Goal: Task Accomplishment & Management: Complete application form

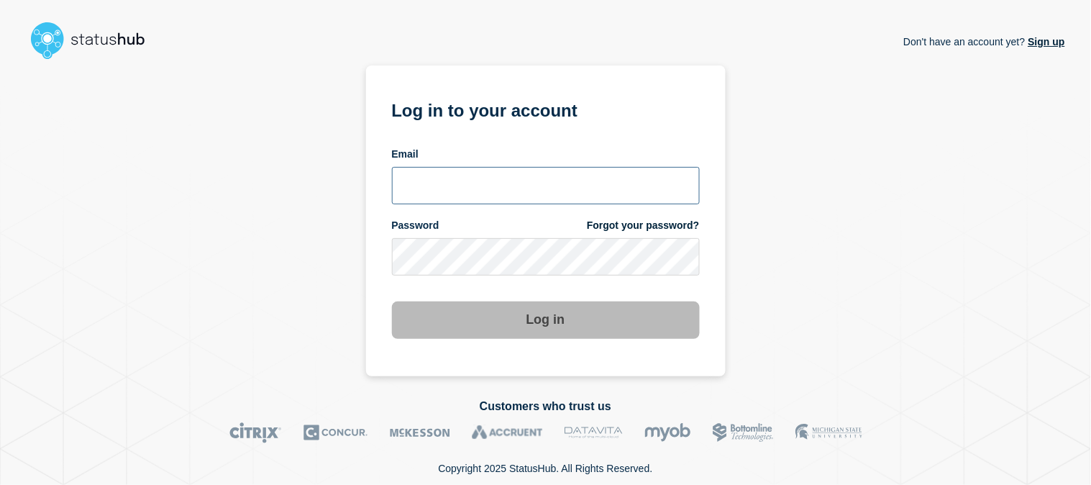
click at [516, 182] on input "email input" at bounding box center [546, 185] width 308 height 37
type input "[EMAIL_ADDRESS][DOMAIN_NAME]"
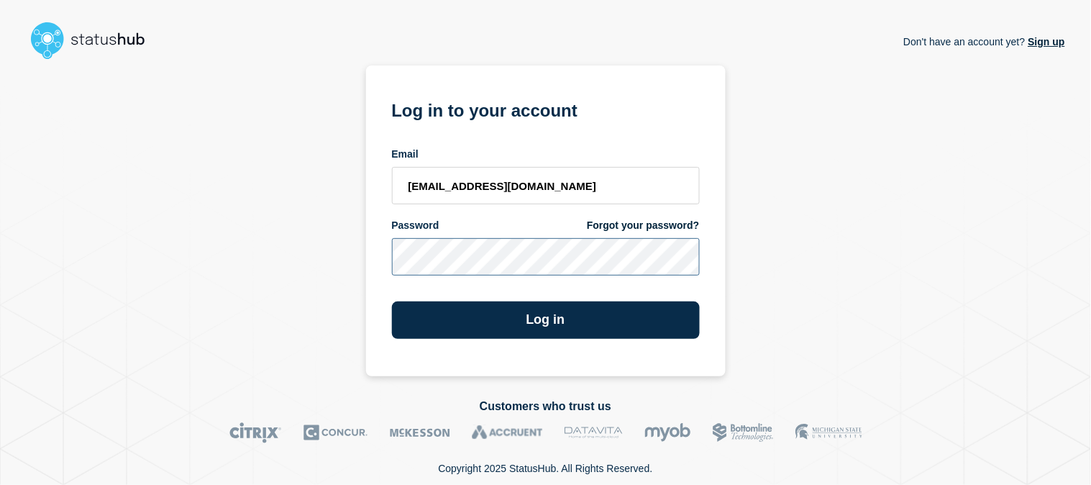
click at [392, 301] on button "Log in" at bounding box center [546, 319] width 308 height 37
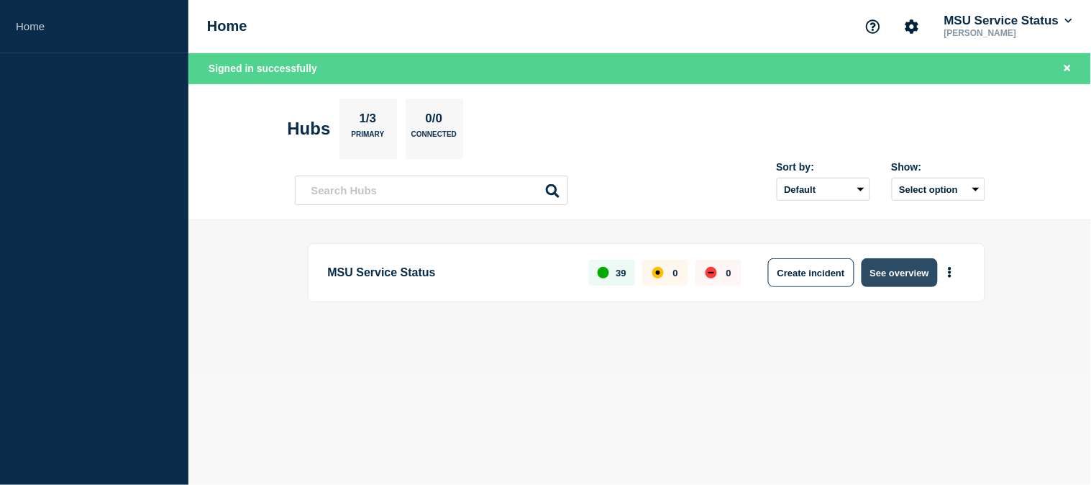
click at [911, 270] on button "See overview" at bounding box center [900, 272] width 76 height 29
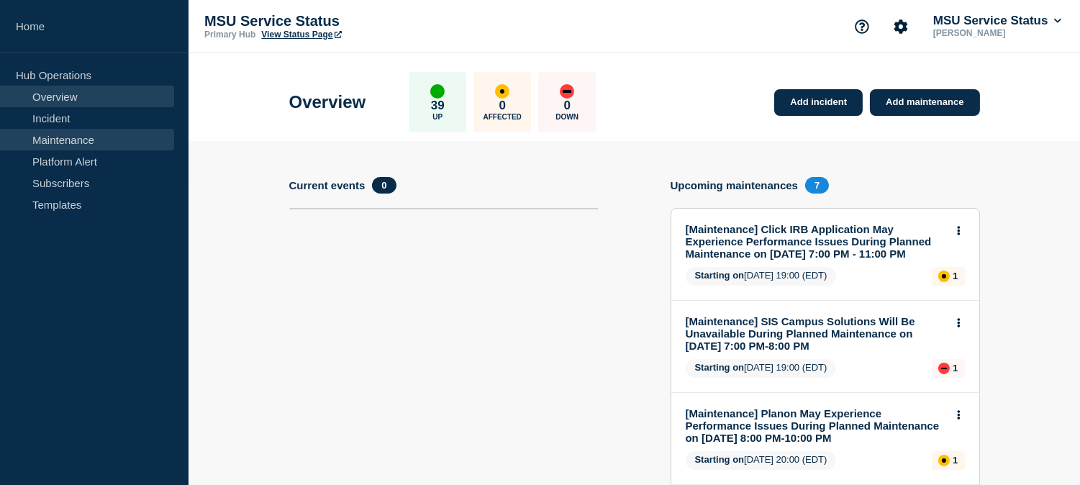
click at [95, 145] on link "Maintenance" at bounding box center [87, 140] width 174 height 22
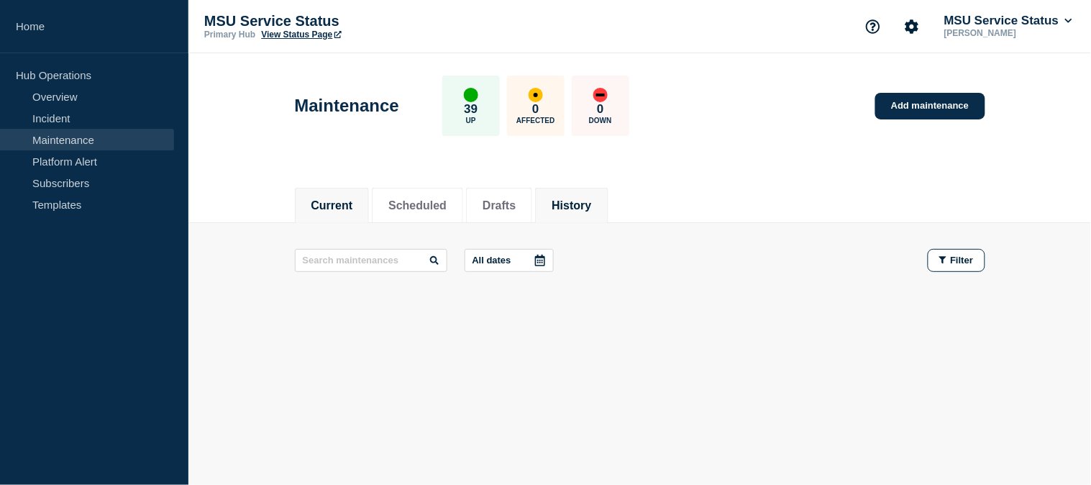
click at [591, 206] on button "History" at bounding box center [572, 205] width 40 height 13
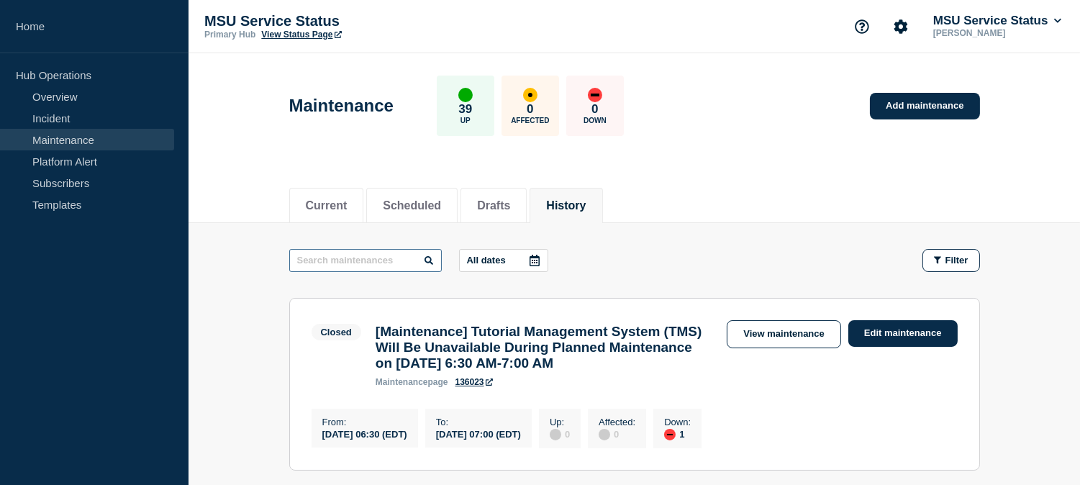
click at [396, 264] on input "text" at bounding box center [365, 260] width 152 height 23
type input "sitecore"
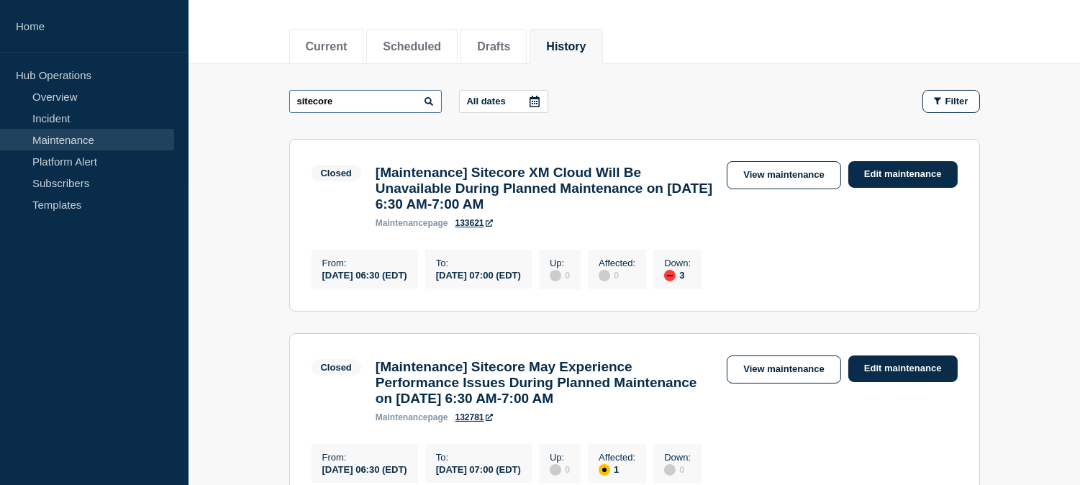
scroll to position [160, 0]
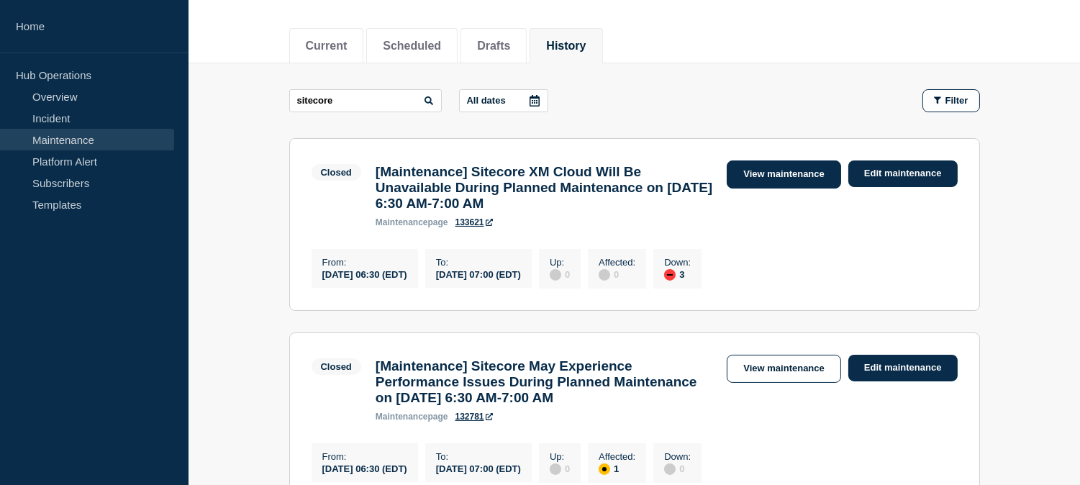
click at [782, 175] on link "View maintenance" at bounding box center [783, 174] width 114 height 28
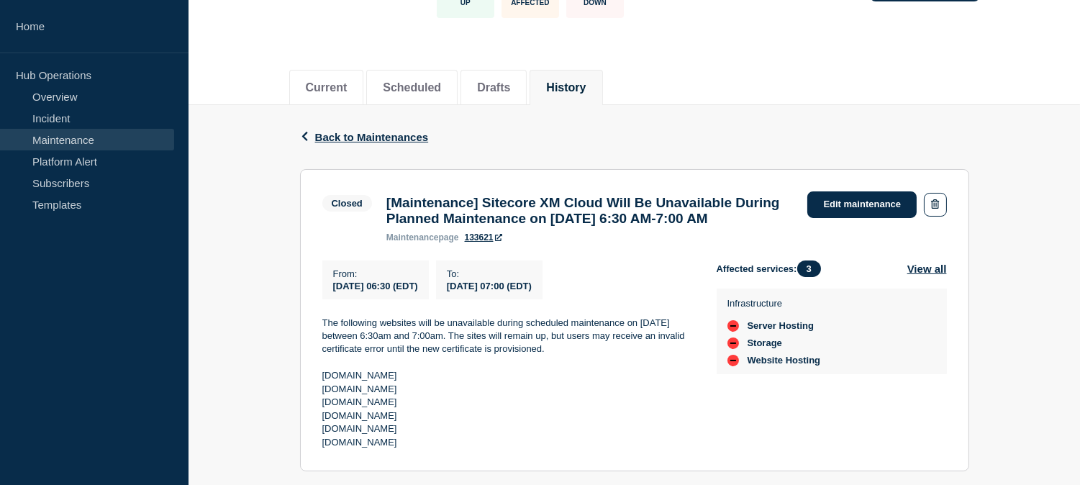
scroll to position [198, 0]
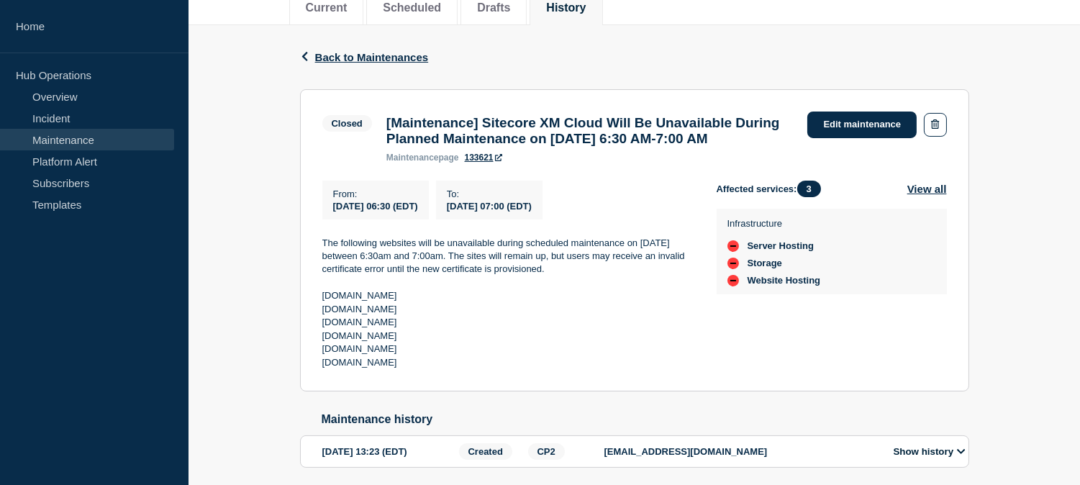
drag, startPoint x: 455, startPoint y: 164, endPoint x: 383, endPoint y: 111, distance: 89.6
click at [383, 111] on div "Closed [Maintenance] Sitecore XM Cloud Will Be Unavailable During Planned Maint…" at bounding box center [561, 136] width 478 height 51
copy h3 "[Maintenance] Sitecore XM Cloud Will Be Unavailable During Planned Maintenance …"
drag, startPoint x: 321, startPoint y: 265, endPoint x: 447, endPoint y: 386, distance: 175.0
click at [447, 370] on div "The following websites will be unavailable during scheduled maintenance on [DAT…" at bounding box center [507, 303] width 371 height 133
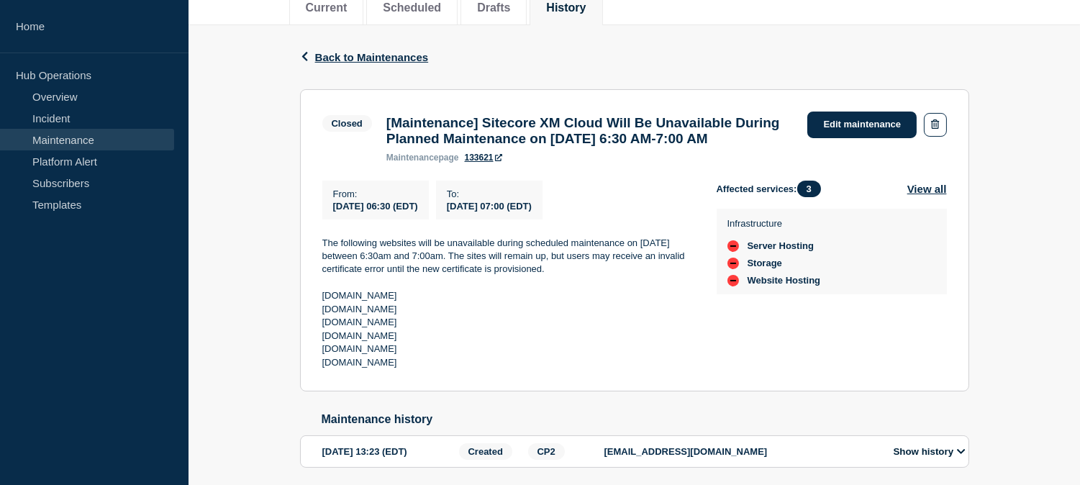
copy div "The following websites will be unavailable during scheduled maintenance on 8/28…"
click at [646, 147] on h3 "[Maintenance] Sitecore XM Cloud Will Be Unavailable During Planned Maintenance …" at bounding box center [589, 131] width 407 height 32
click at [414, 53] on span "Back to Maintenances" at bounding box center [372, 57] width 114 height 12
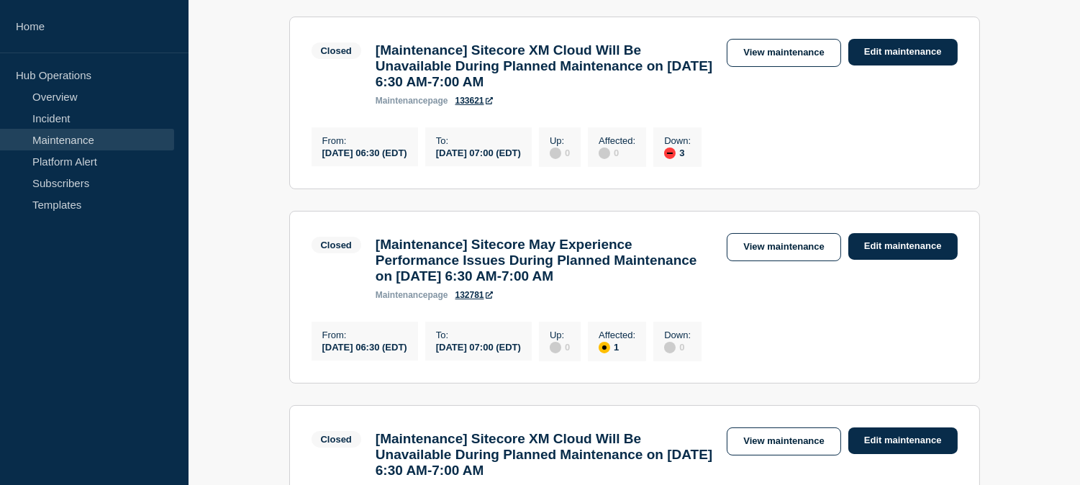
scroll to position [319, 0]
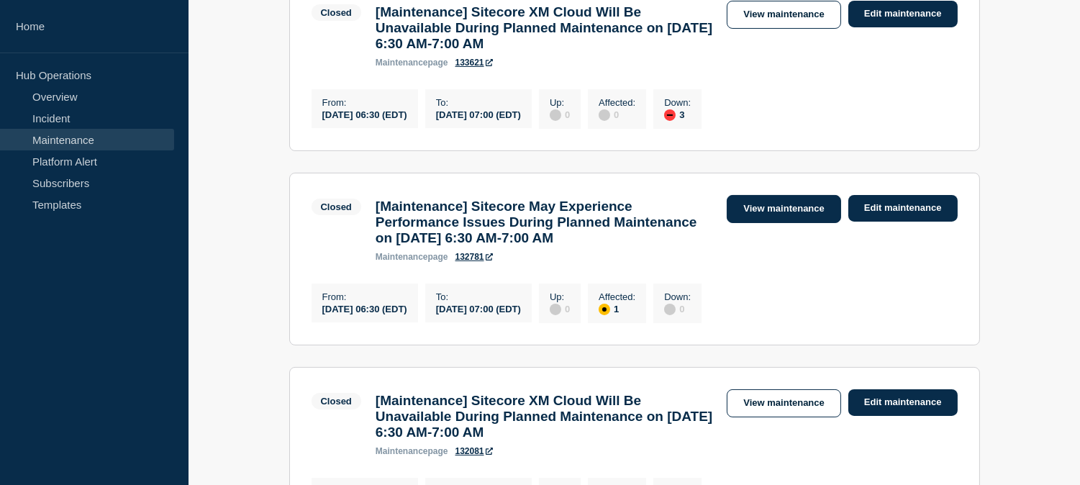
click at [766, 223] on link "View maintenance" at bounding box center [783, 209] width 114 height 28
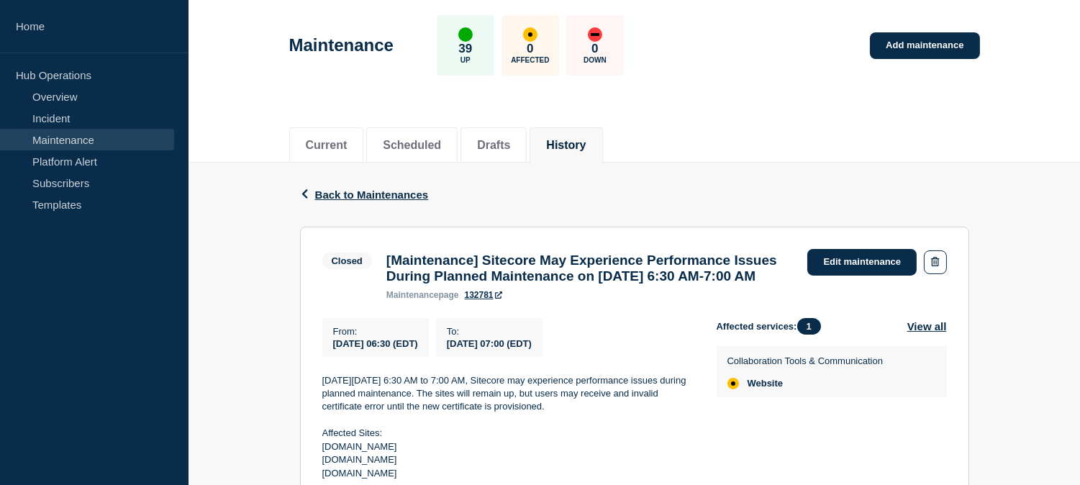
scroll to position [160, 0]
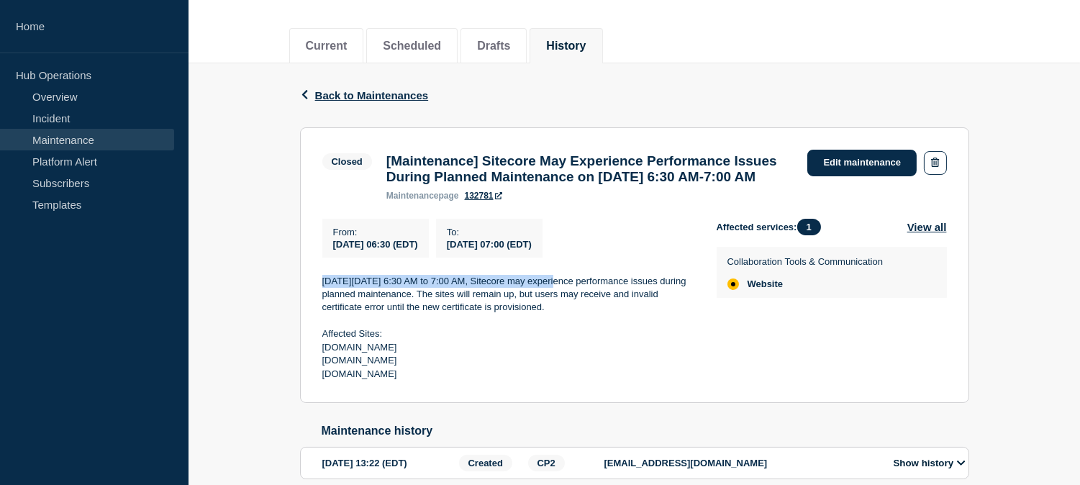
drag, startPoint x: 324, startPoint y: 309, endPoint x: 551, endPoint y: 308, distance: 227.3
click at [551, 308] on p "On Thursday, August 14, 2025 from 6:30 AM to 7:00 AM, Sitecore may experience p…" at bounding box center [507, 295] width 371 height 40
copy p "On Thursday, August 14, 2025 from 6:30 AM to 7:00 AM"
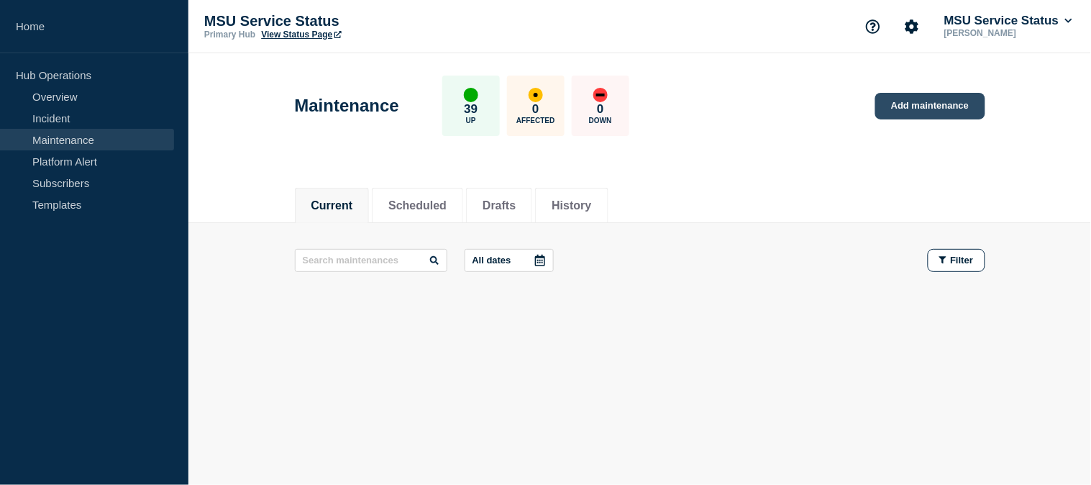
click at [918, 111] on link "Add maintenance" at bounding box center [929, 106] width 109 height 27
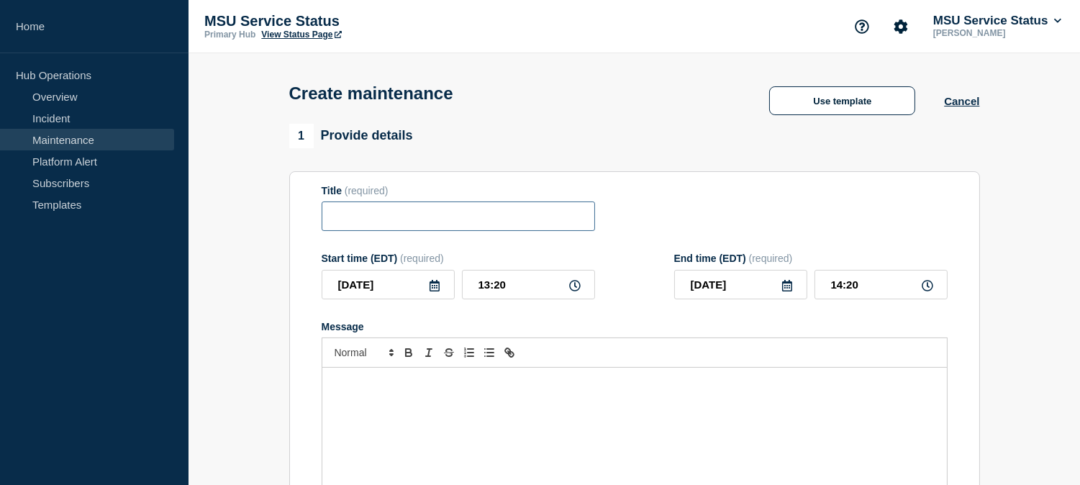
click at [478, 222] on input "Title" at bounding box center [457, 215] width 273 height 29
paste input "www.msu.edu"
click at [437, 227] on input "www.msu.edu" at bounding box center [457, 215] width 273 height 29
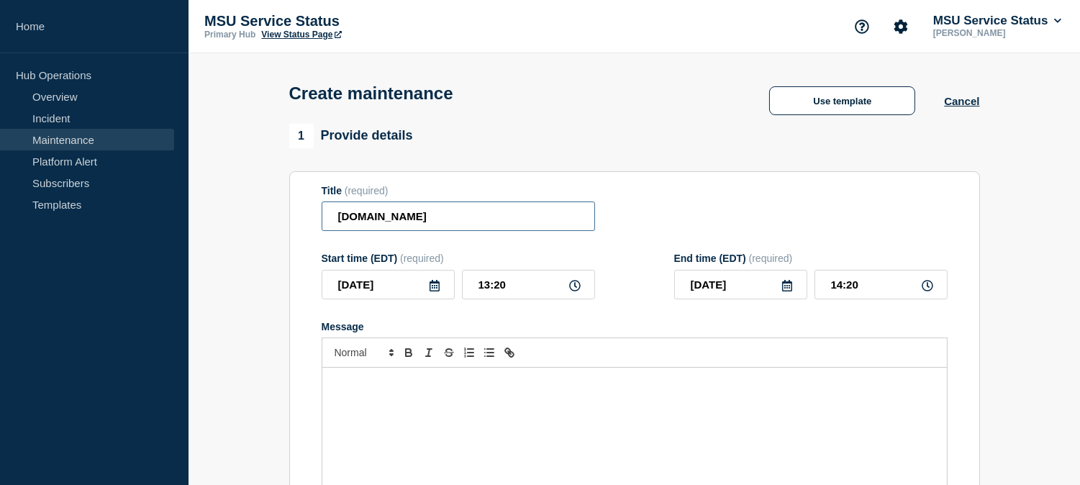
paste input "[Maintenance] Sitecore XM Cloud Will Be Unavailable During Planned Maintenance …"
click at [446, 218] on input "[Maintenance] Sitecore XM Cloud Will Be Unavailable During Planned Maintenance …" at bounding box center [457, 215] width 273 height 29
type input "[Maintenance] Sitecore XM Cloud Will Be Unavailable During Planned Maintenance …"
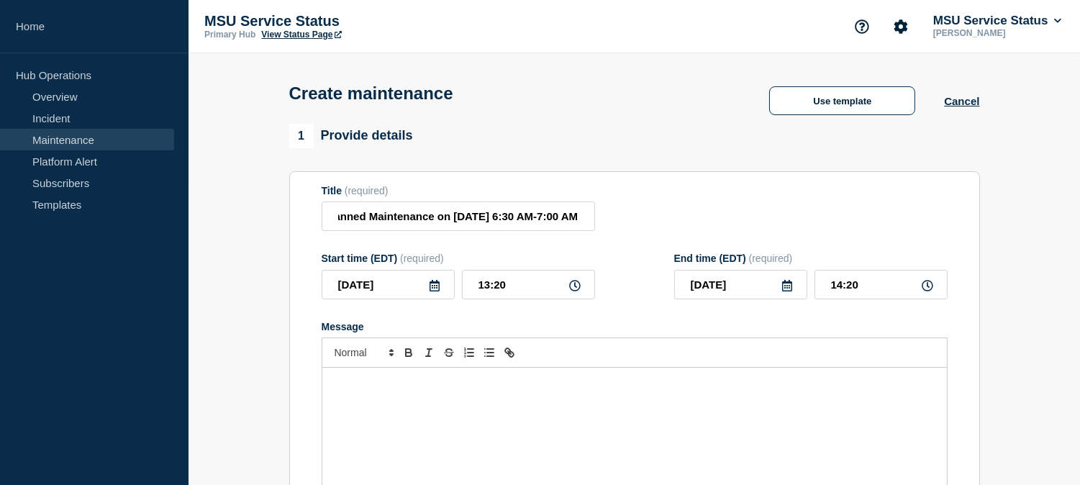
scroll to position [0, 0]
click at [573, 286] on icon at bounding box center [575, 286] width 12 height 12
drag, startPoint x: 519, startPoint y: 283, endPoint x: 499, endPoint y: 304, distance: 29.0
click at [436, 288] on div "2025-09-09 13:20" at bounding box center [457, 284] width 273 height 29
type input "06:30"
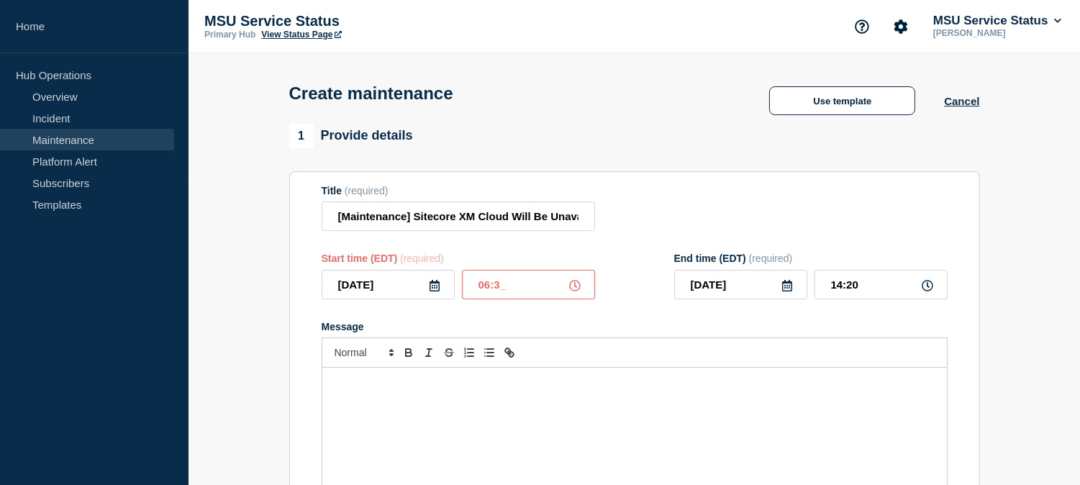
type input "07:30"
click at [433, 289] on icon at bounding box center [435, 286] width 12 height 12
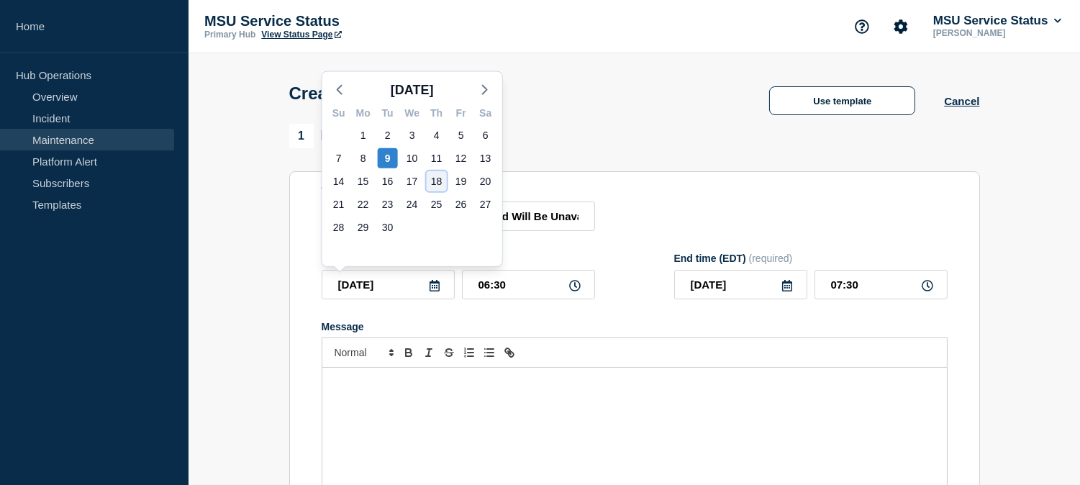
click at [433, 186] on div "18" at bounding box center [437, 181] width 20 height 20
type input "2025-09-18"
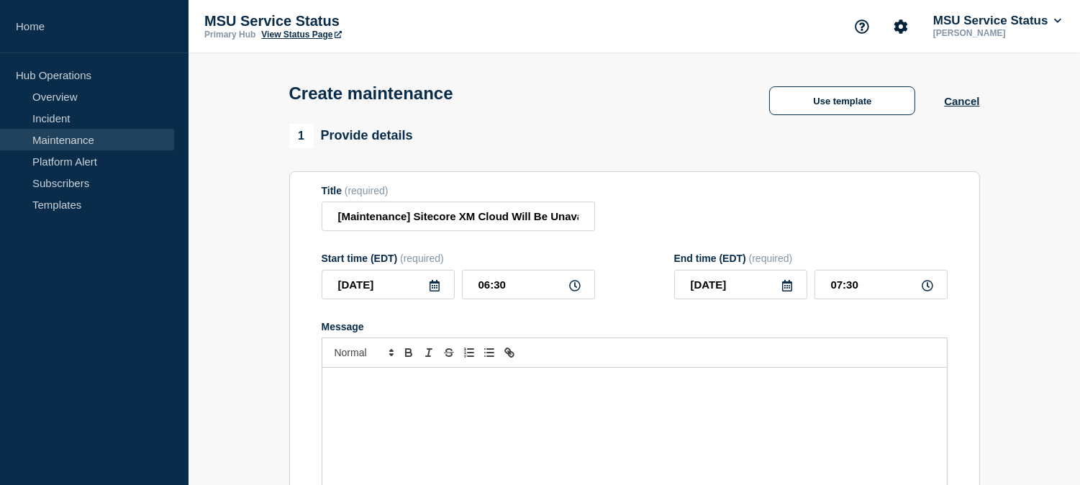
click at [639, 255] on form "Title (required) [Maintenance] Sitecore XM Cloud Will Be Unavailable During Pla…" at bounding box center [634, 377] width 626 height 385
click at [524, 211] on input "[Maintenance] Sitecore XM Cloud Will Be Unavailable During Planned Maintenance …" at bounding box center [457, 215] width 273 height 29
click at [339, 223] on input "[Maintenance] Sitecore XM Cloud Will Be Unavailable During Planned Maintenance …" at bounding box center [457, 215] width 273 height 29
drag, startPoint x: 413, startPoint y: 221, endPoint x: 509, endPoint y: 219, distance: 95.7
click at [509, 219] on input "[Maintenance] Sitecore XM Cloud Will Be Unavailable During Planned Maintenance …" at bounding box center [457, 215] width 273 height 29
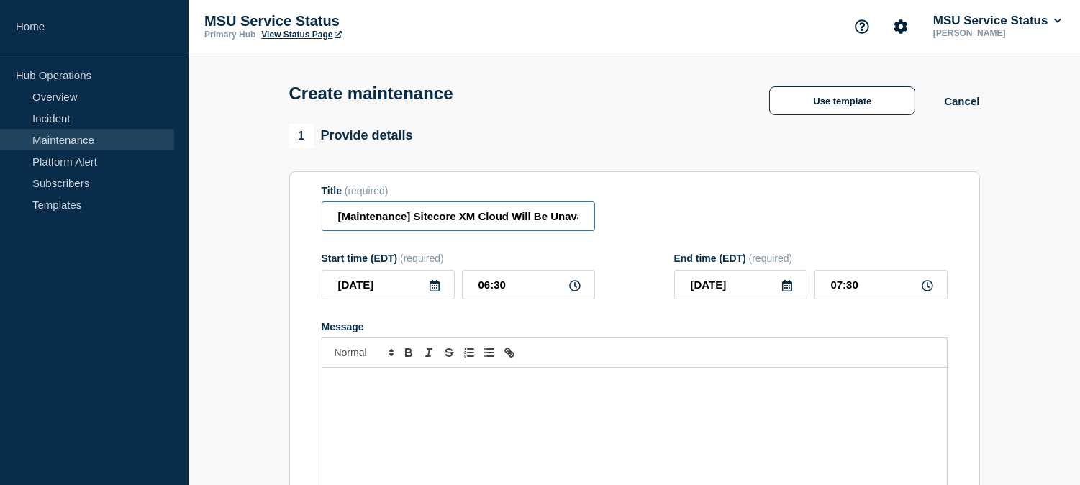
paste input "everal Websites"
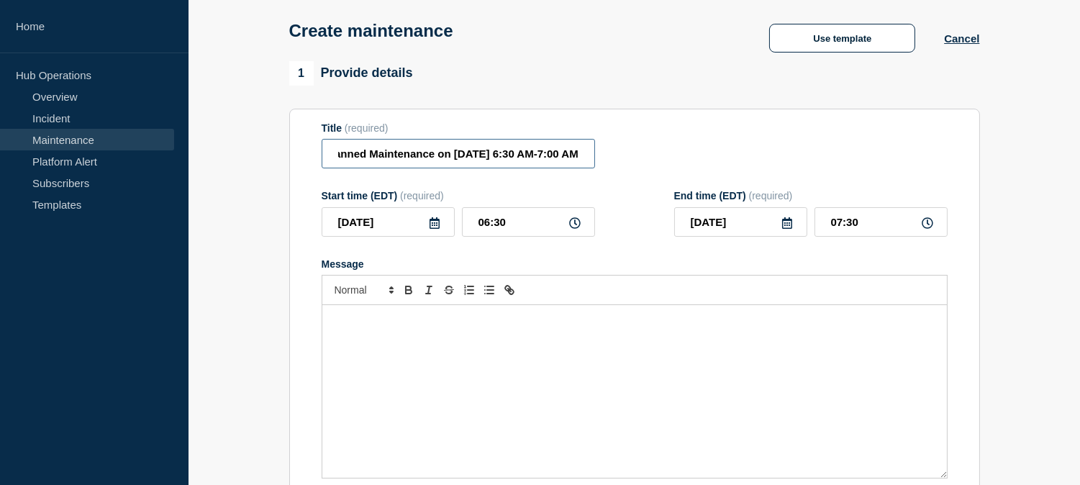
scroll to position [160, 0]
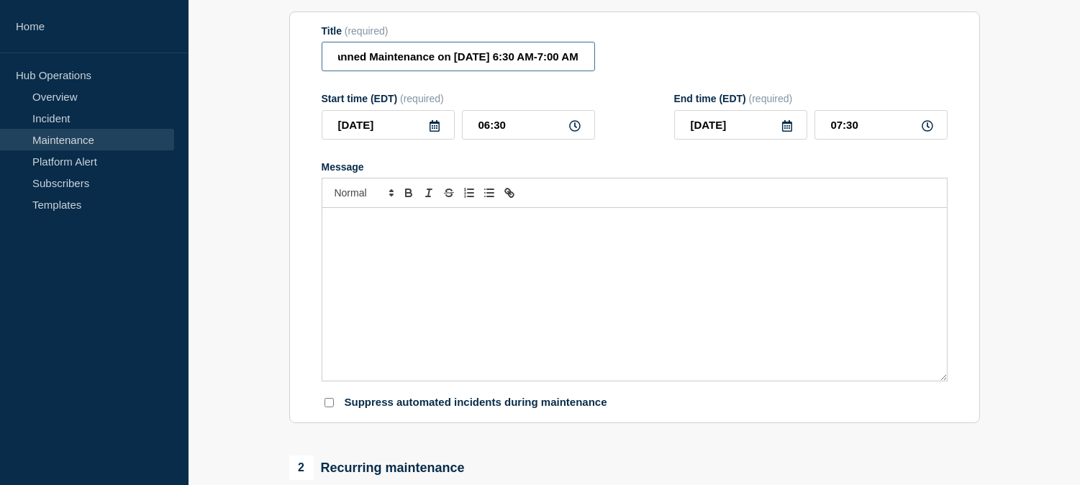
type input "[Maintenance] Several Websites Will Be Unavailable During Planned Maintenance o…"
click at [508, 266] on div "Message" at bounding box center [634, 294] width 624 height 173
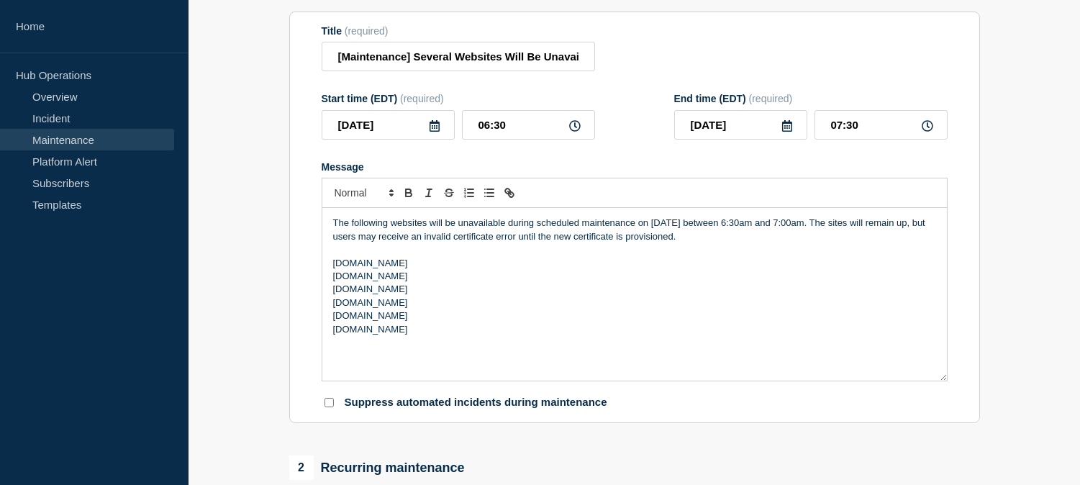
drag, startPoint x: 416, startPoint y: 318, endPoint x: 324, endPoint y: 270, distance: 103.9
click at [324, 270] on div "The following websites will be unavailable during scheduled maintenance on 8/28…" at bounding box center [634, 294] width 624 height 173
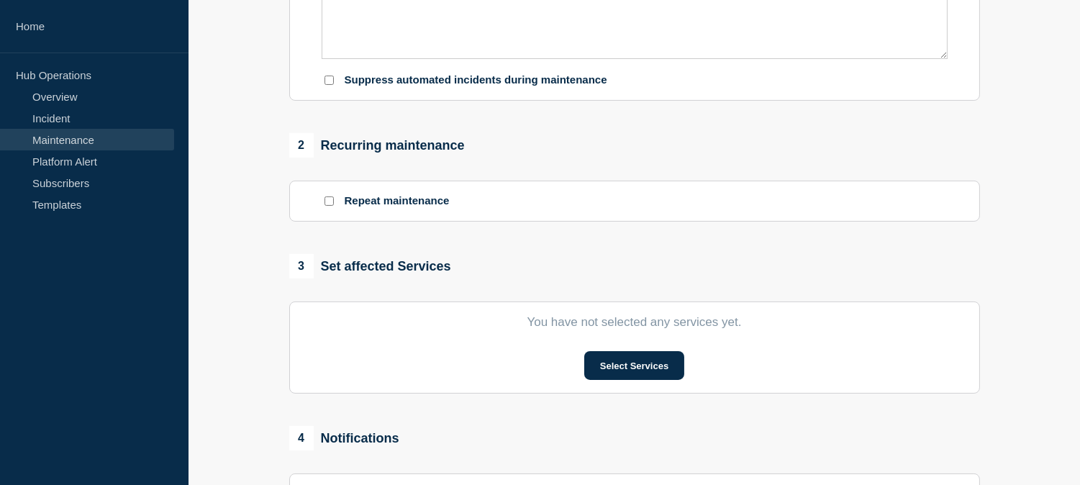
scroll to position [559, 0]
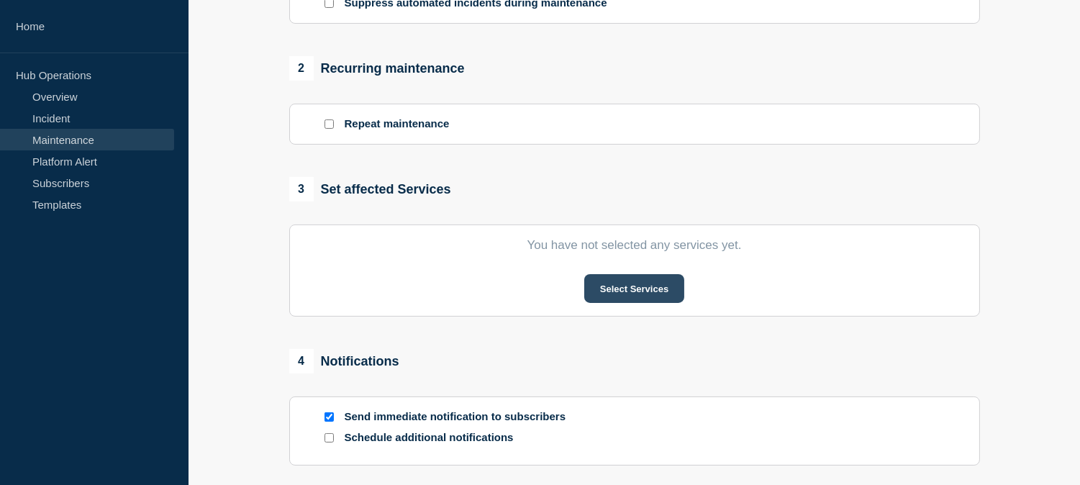
click at [657, 285] on button "Select Services" at bounding box center [634, 288] width 100 height 29
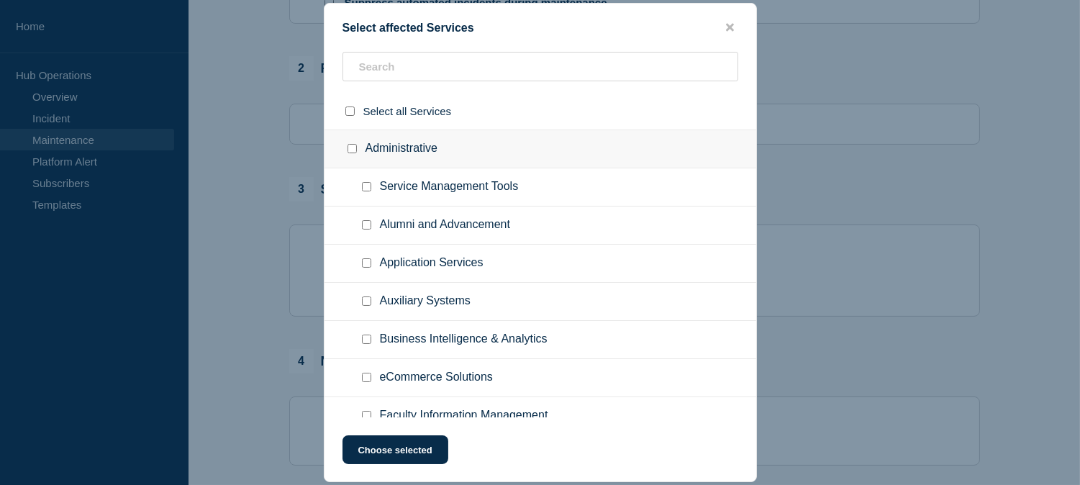
click at [506, 219] on span "Alumni and Advancement" at bounding box center [445, 225] width 130 height 14
click at [429, 63] on input "text" at bounding box center [540, 66] width 396 height 29
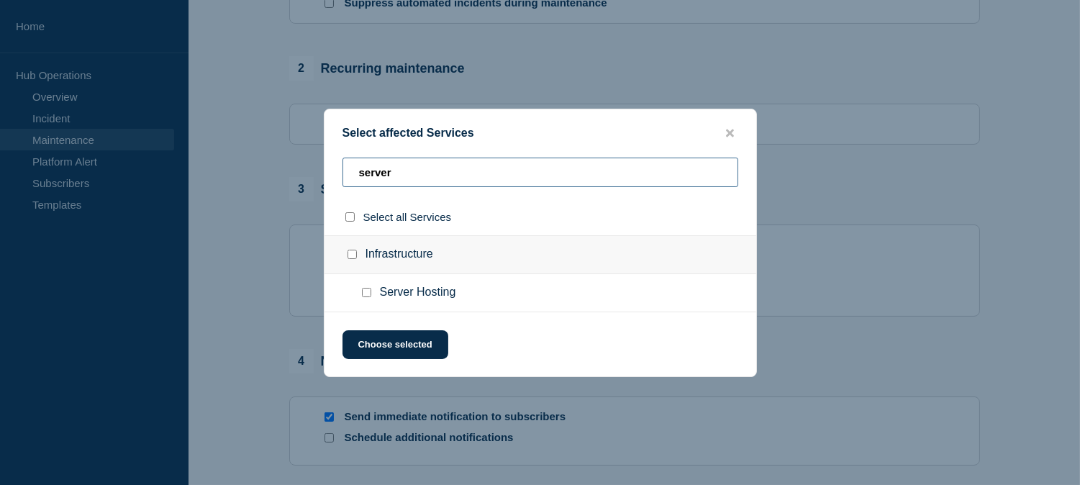
type input "server"
click at [365, 291] on input "Server Hosting checkbox" at bounding box center [366, 292] width 9 height 9
checkbox input "true"
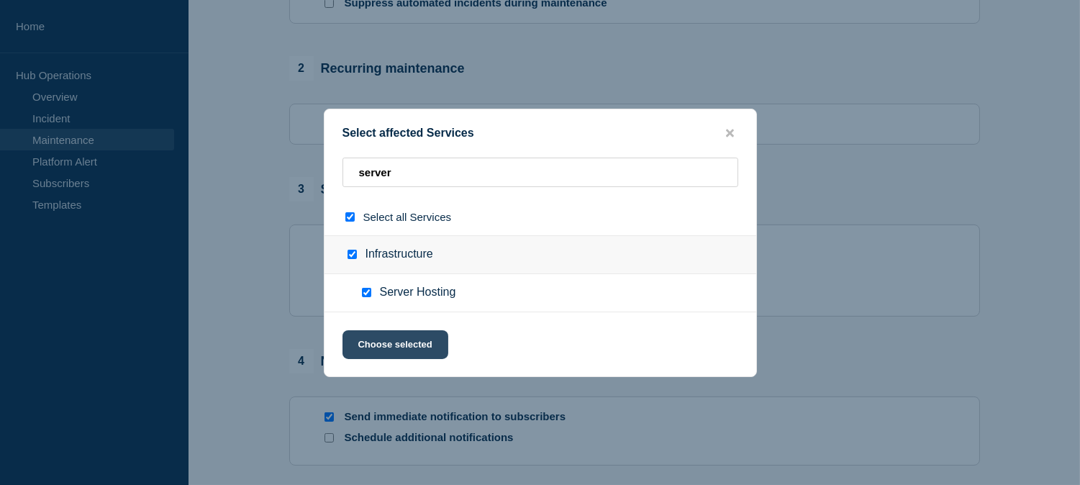
click at [412, 342] on button "Choose selected" at bounding box center [395, 344] width 106 height 29
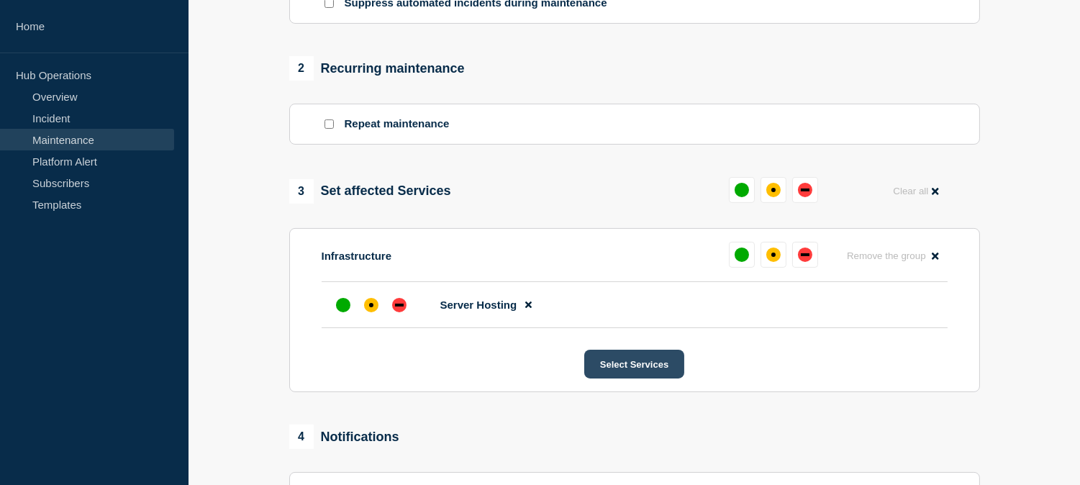
click at [649, 365] on button "Select Services" at bounding box center [634, 364] width 100 height 29
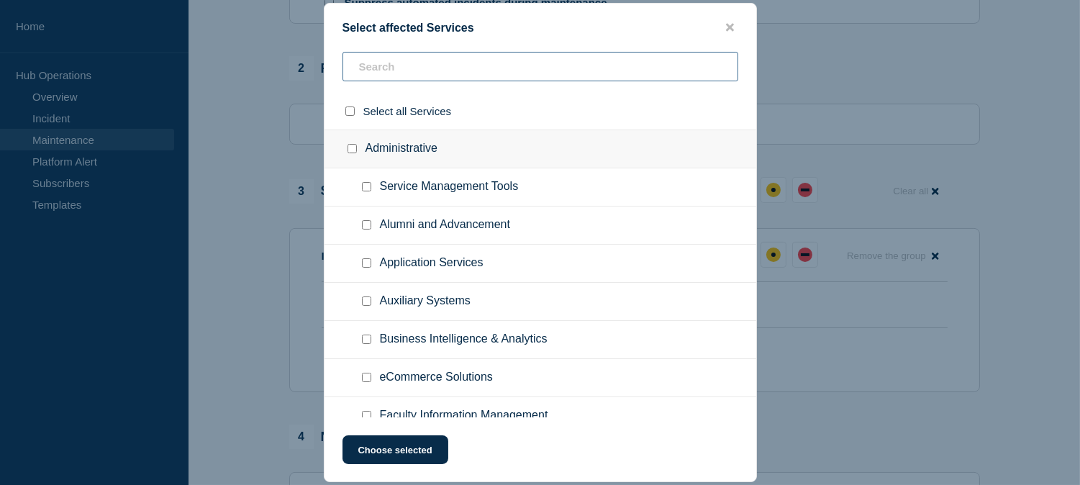
click at [408, 72] on input "text" at bounding box center [540, 66] width 396 height 29
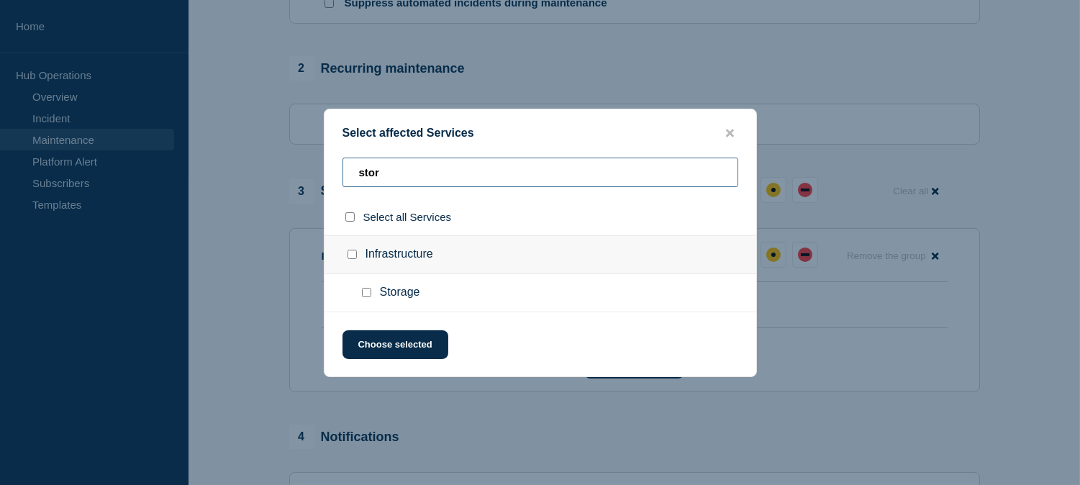
type input "stor"
drag, startPoint x: 364, startPoint y: 291, endPoint x: 382, endPoint y: 319, distance: 33.3
click at [363, 291] on input "Storage checkbox" at bounding box center [366, 292] width 9 height 9
checkbox input "true"
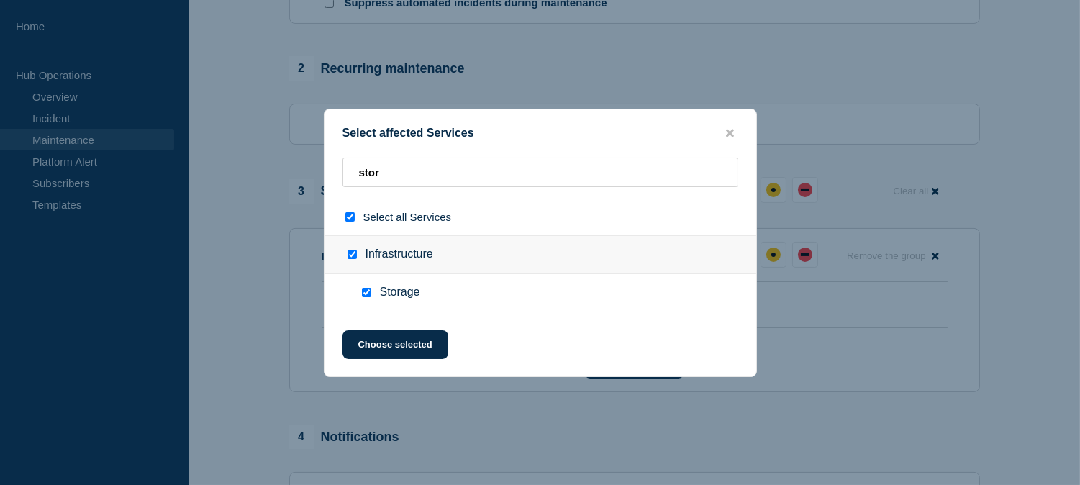
checkbox input "true"
click at [391, 344] on button "Choose selected" at bounding box center [395, 344] width 106 height 29
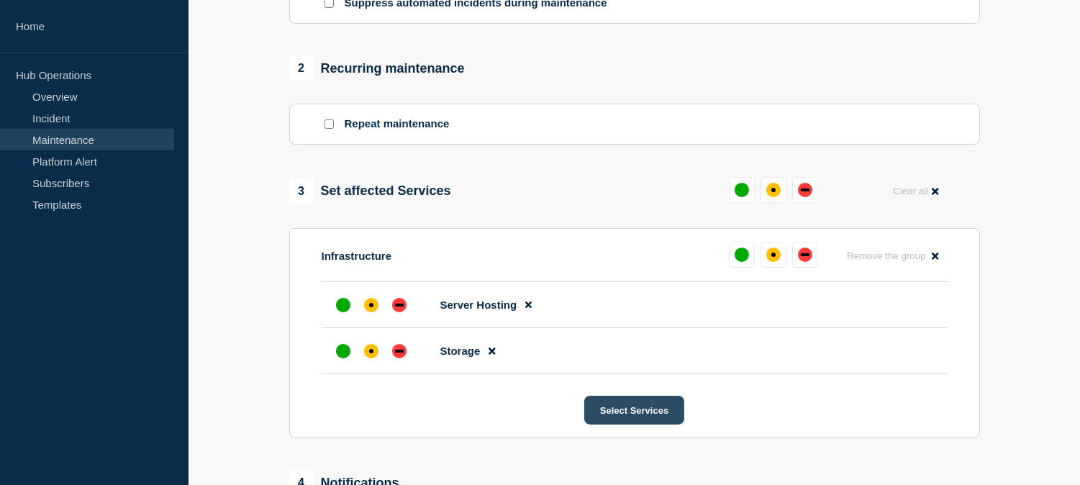
click at [614, 409] on button "Select Services" at bounding box center [634, 410] width 100 height 29
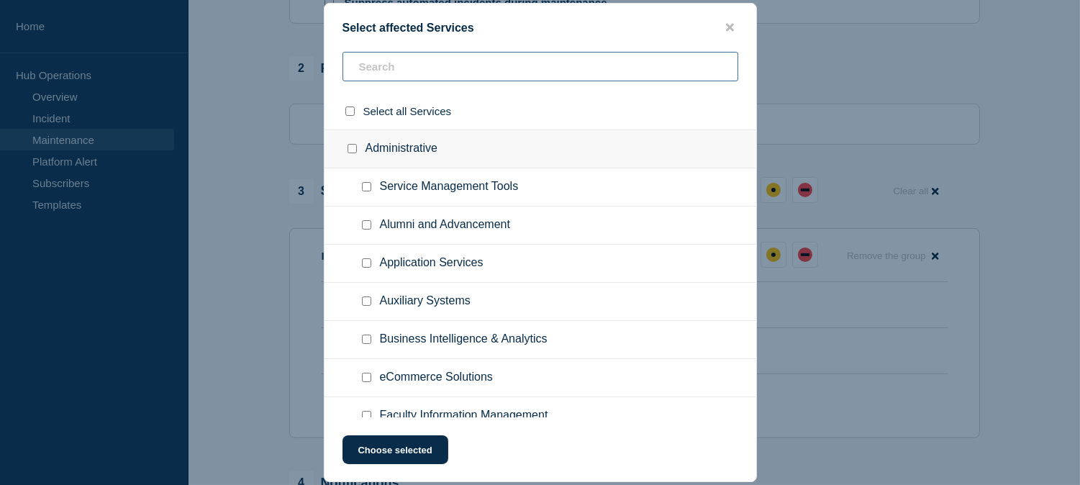
click at [444, 68] on input "text" at bounding box center [540, 66] width 396 height 29
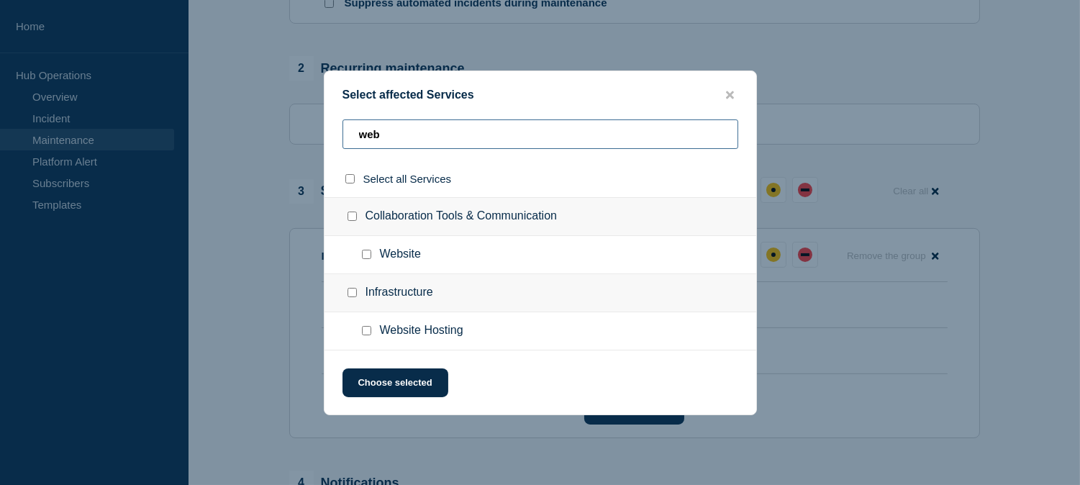
type input "web"
click at [368, 327] on input "Website Hosting checkbox" at bounding box center [366, 330] width 9 height 9
checkbox input "true"
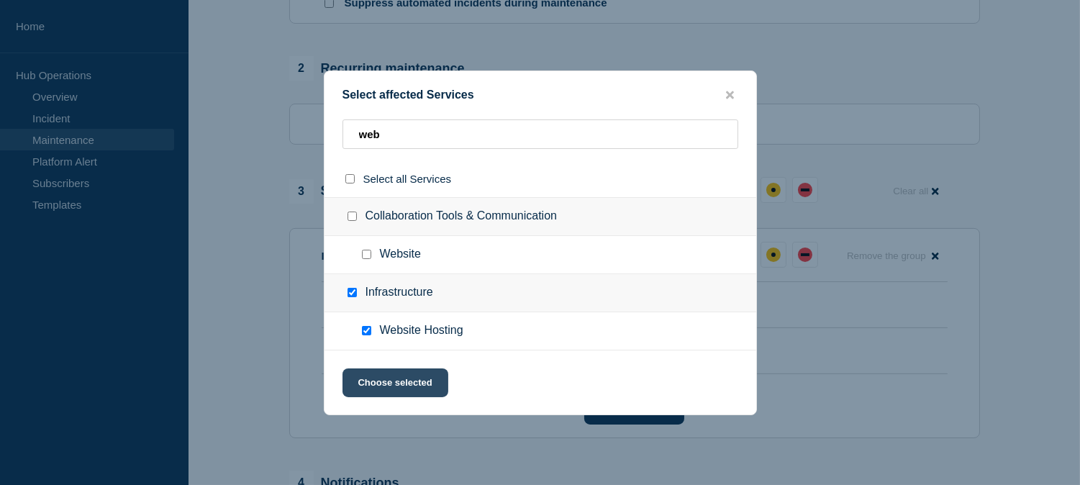
click at [382, 370] on button "Choose selected" at bounding box center [395, 382] width 106 height 29
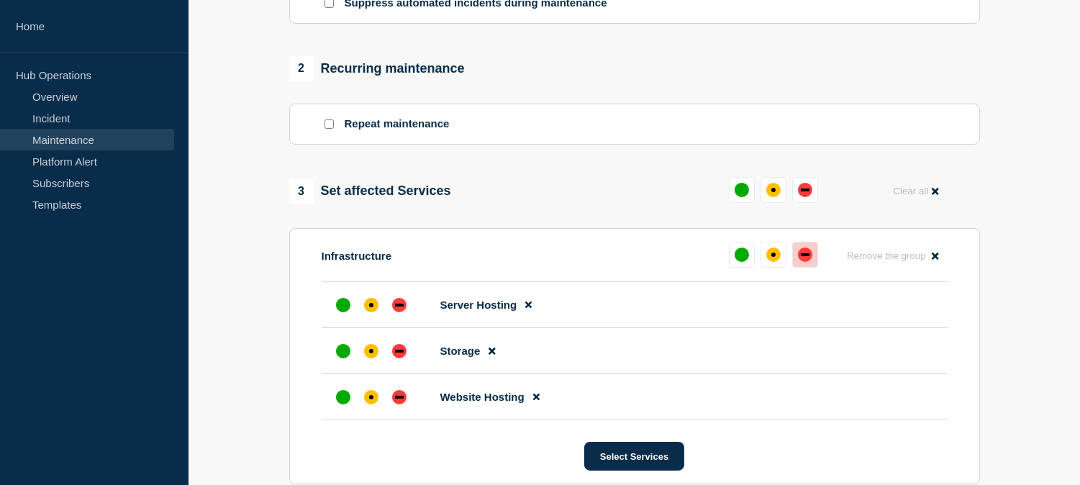
click at [806, 256] on div "down" at bounding box center [805, 254] width 9 height 3
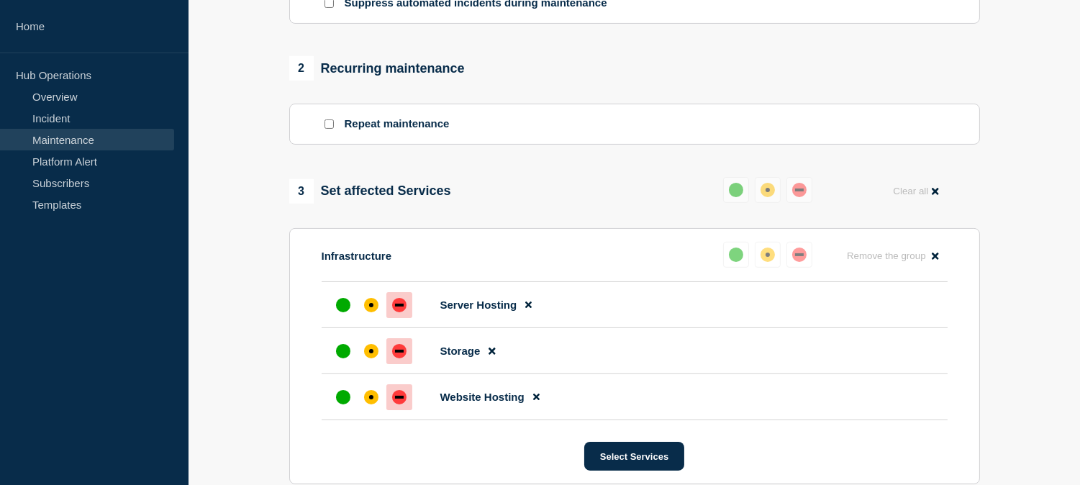
click at [602, 212] on div "3 Set affected Services Reset Clear all Infrastructure Reset Remove the group R…" at bounding box center [634, 330] width 690 height 307
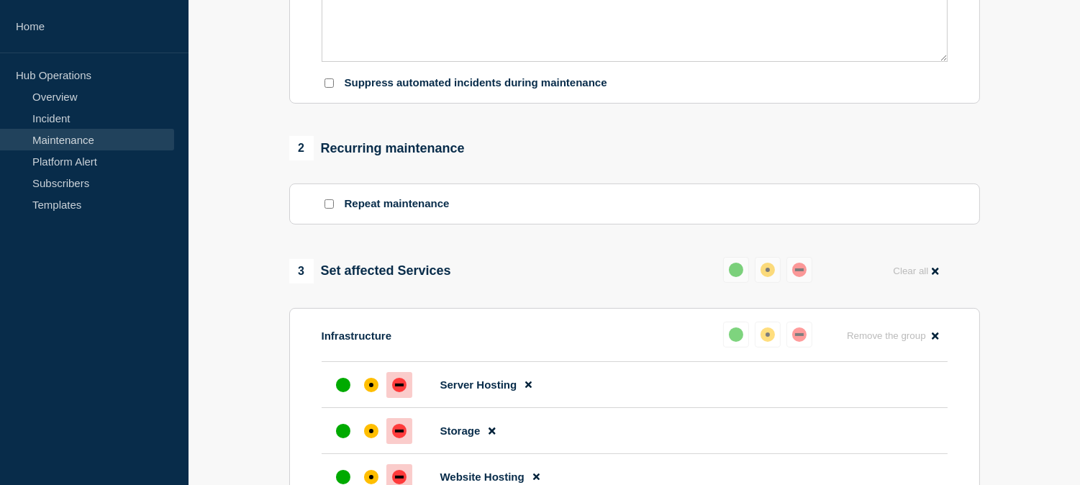
scroll to position [160, 0]
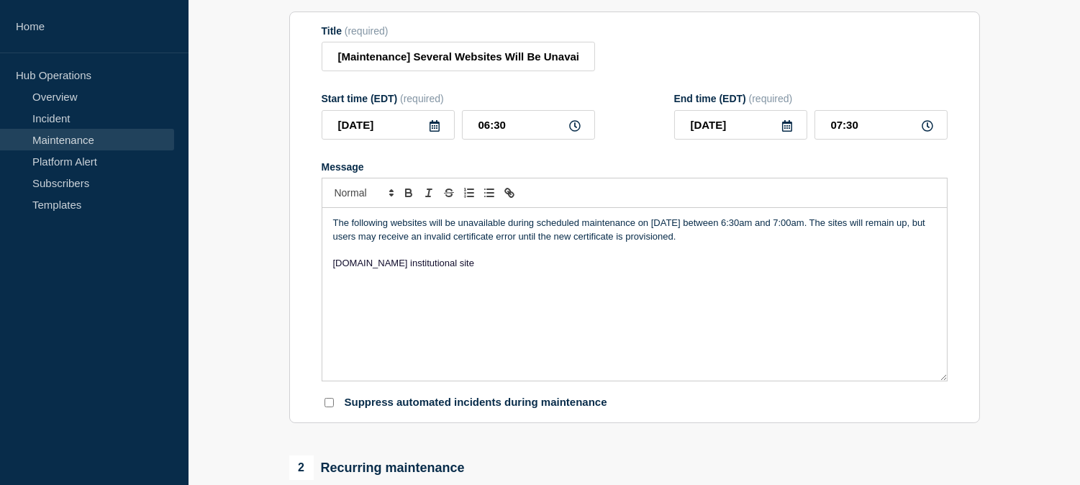
click at [333, 224] on p "The following websites will be unavailable during scheduled maintenance on 8/28…" at bounding box center [634, 229] width 603 height 27
click at [403, 221] on p "On Thursday, August 14, 2025 from 6:30 AM to 7:00 AMThe following websites will…" at bounding box center [634, 229] width 603 height 27
drag, startPoint x: 559, startPoint y: 224, endPoint x: 585, endPoint y: 235, distance: 29.0
click at [560, 224] on p "On Thursday, September 18, 2025 from 6:30 AM to 7:00 AMThe following websites w…" at bounding box center [634, 229] width 603 height 27
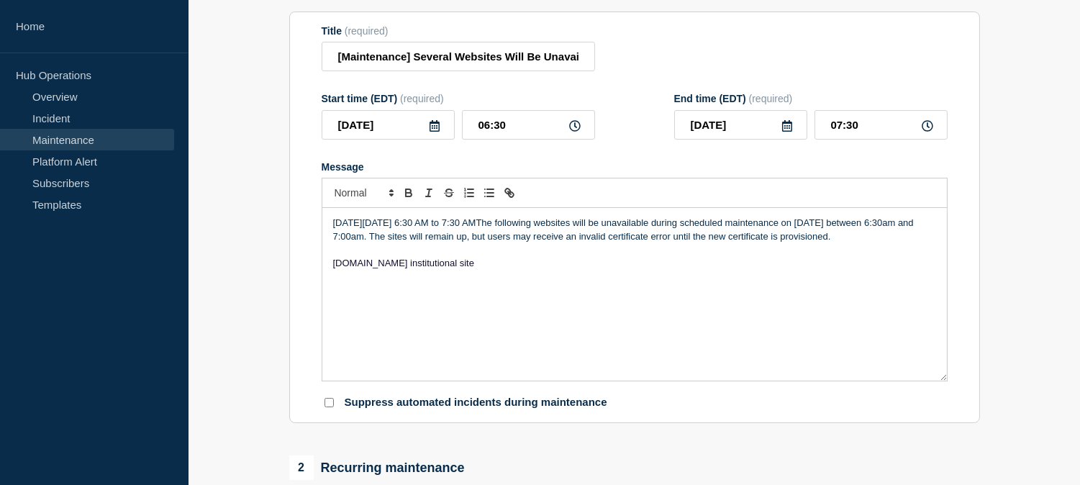
click at [566, 224] on p "On Thursday, September 18, 2025 from 6:30 AM to 7:30 AMThe following websites w…" at bounding box center [634, 229] width 603 height 27
click at [583, 220] on p "On Thursday, September 18, 2025 from 6:30 AM to 7:30 AMThe following websites w…" at bounding box center [634, 229] width 603 height 27
click at [587, 227] on p "On Thursday, September 18, 2025 from 6:30 AM to 7:30 AM The following websites …" at bounding box center [634, 229] width 603 height 27
drag, startPoint x: 497, startPoint y: 238, endPoint x: 885, endPoint y: 227, distance: 388.6
click at [885, 227] on p "On Thursday, September 18, 2025 from 6:30 AM to 7:30 AM, the following websites…" at bounding box center [634, 229] width 603 height 27
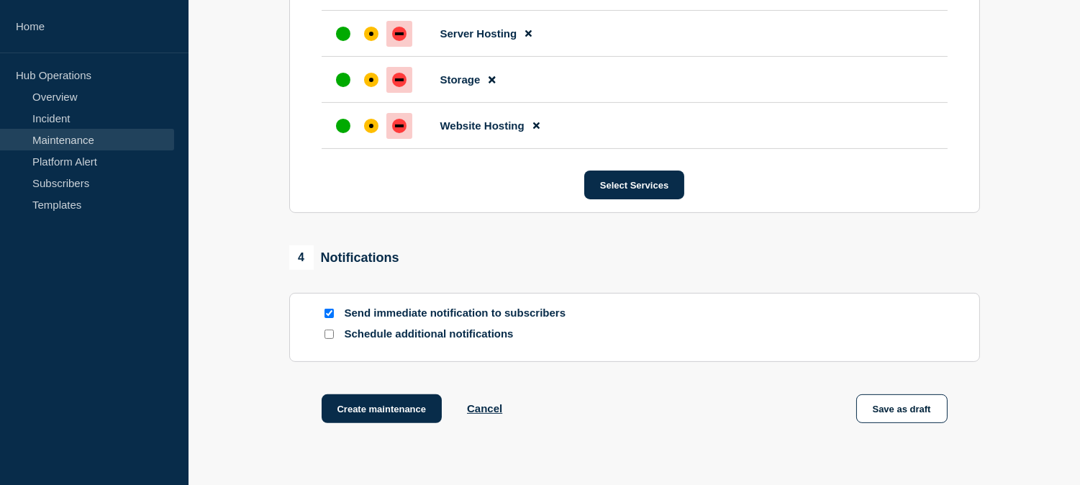
scroll to position [940, 0]
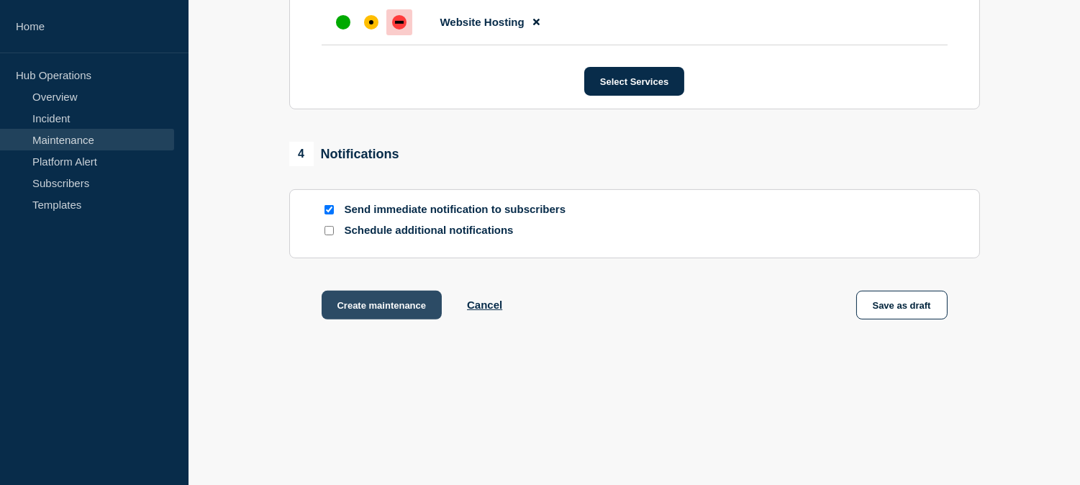
click at [410, 313] on button "Create maintenance" at bounding box center [381, 305] width 121 height 29
